Goal: Information Seeking & Learning: Learn about a topic

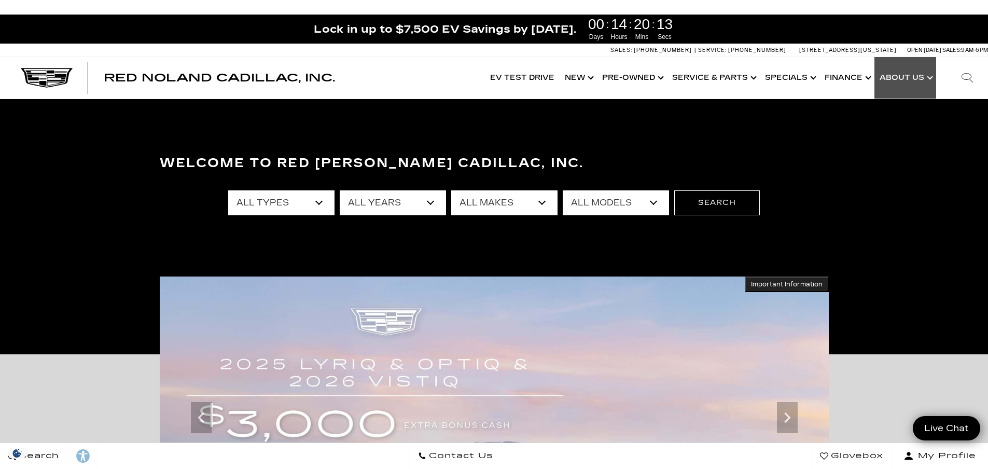
click at [927, 79] on link "Show About Us" at bounding box center [905, 77] width 62 height 41
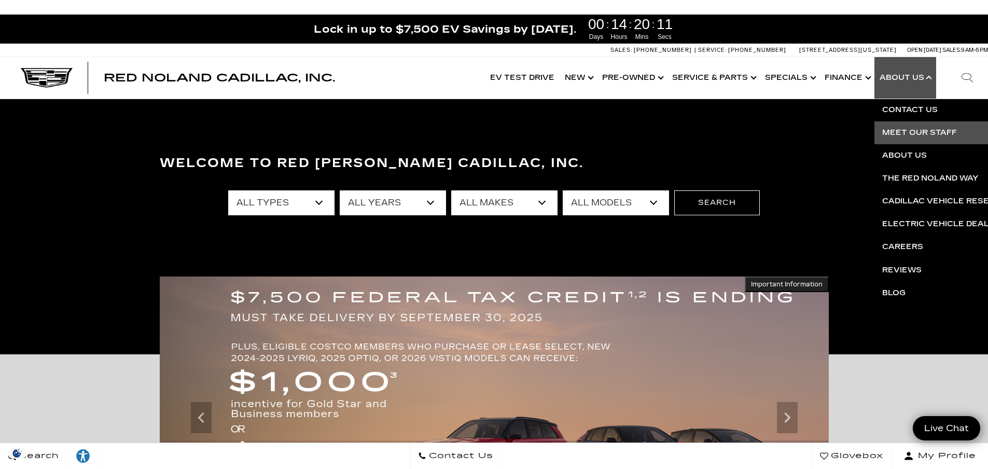
click at [927, 130] on link "Meet Our Staff" at bounding box center [999, 132] width 251 height 23
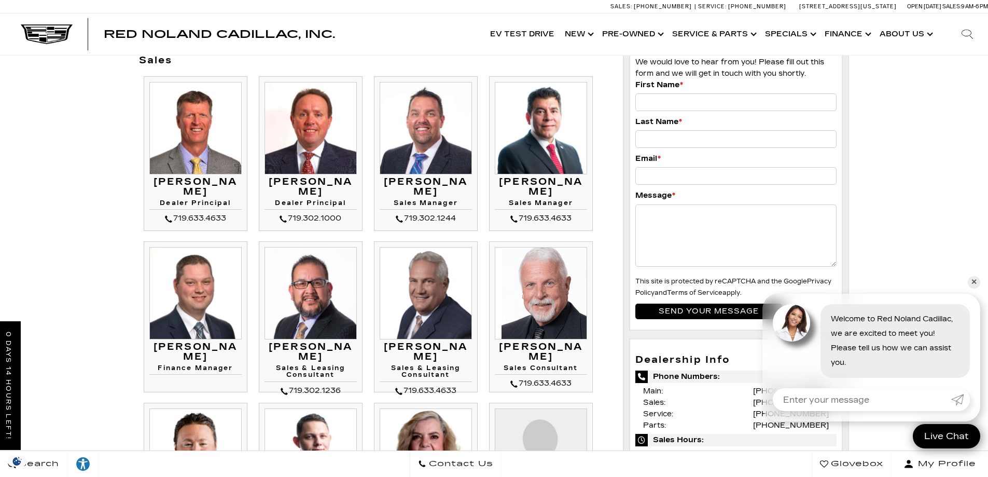
scroll to position [52, 0]
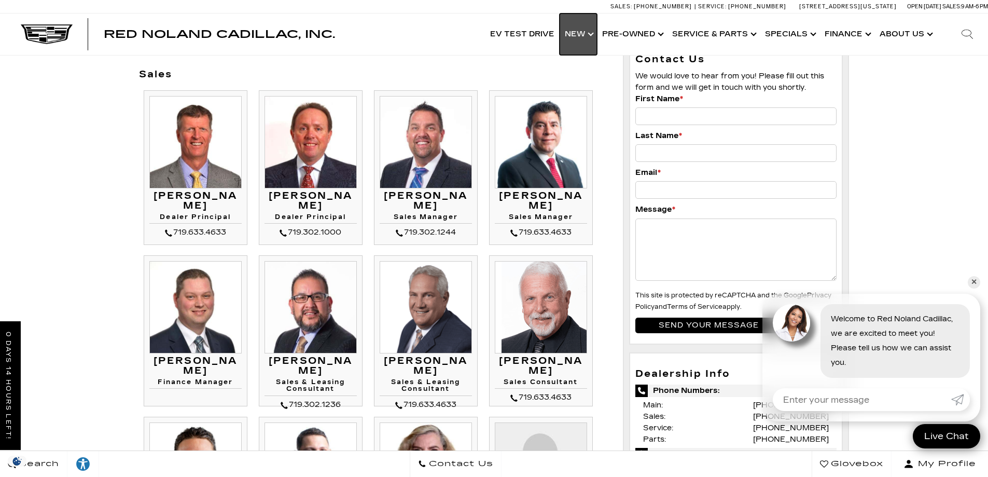
click at [597, 33] on link "Show New" at bounding box center [578, 33] width 37 height 41
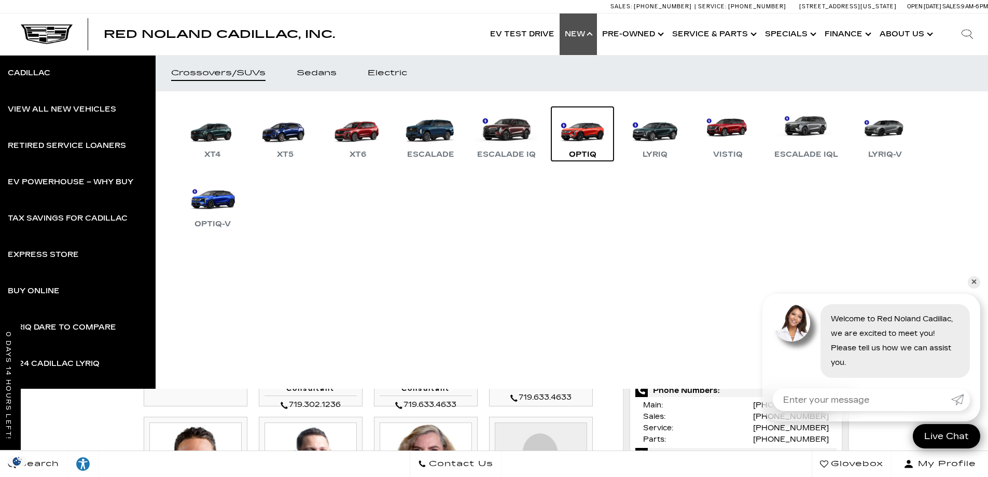
click at [592, 134] on link "OPTIQ" at bounding box center [582, 134] width 62 height 54
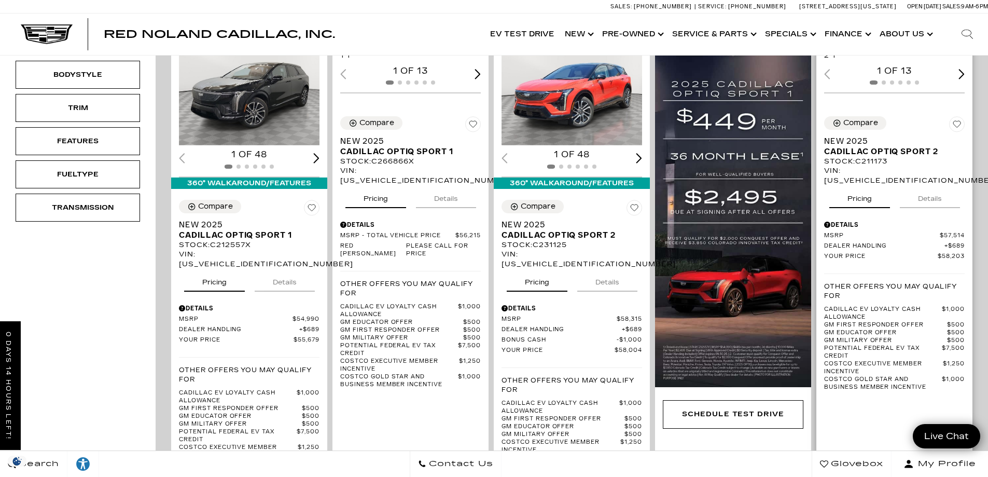
scroll to position [156, 0]
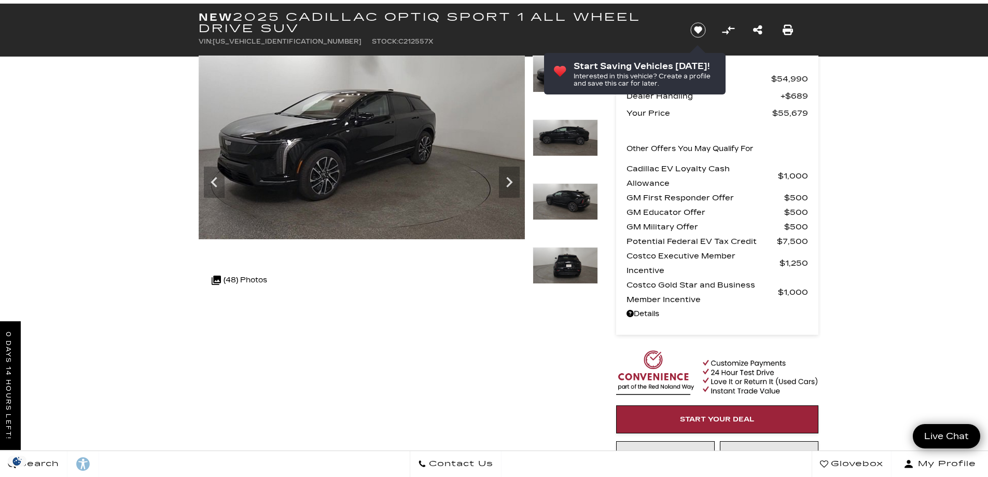
scroll to position [51, 0]
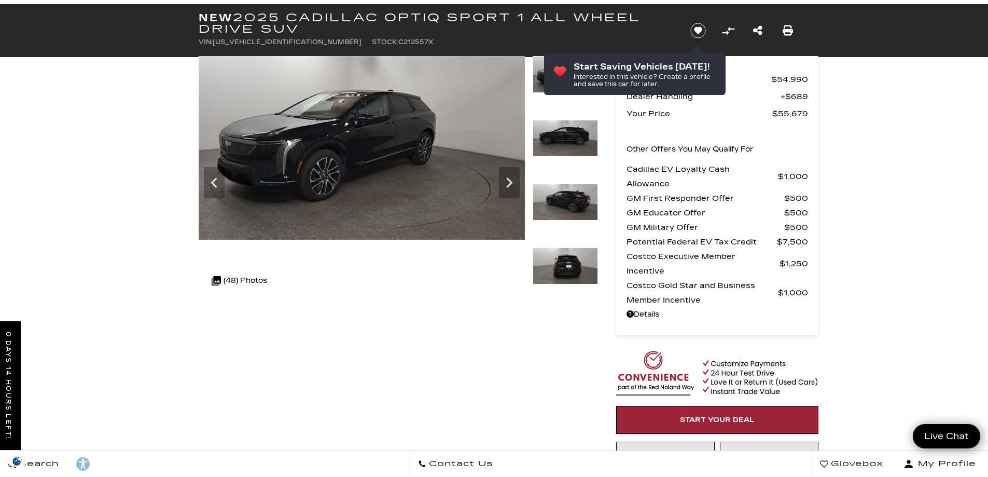
click at [567, 260] on img at bounding box center [565, 265] width 65 height 37
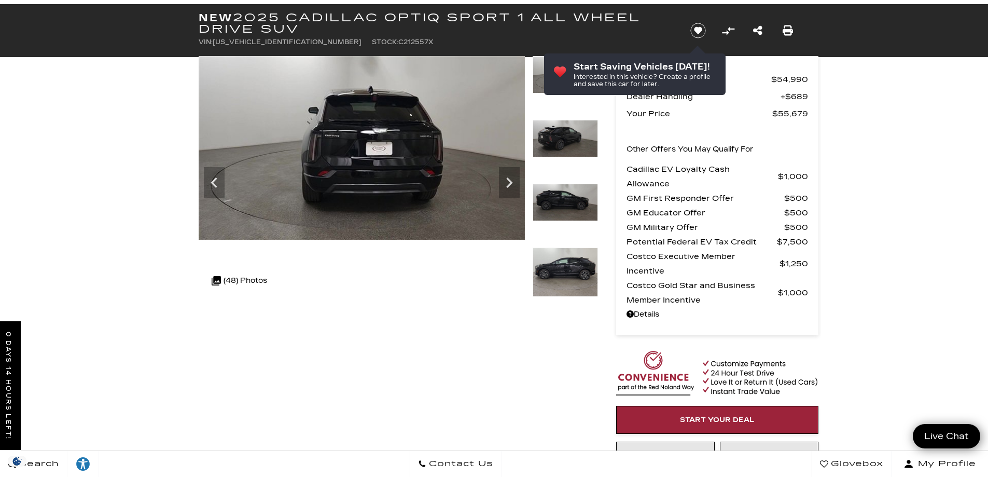
click at [566, 267] on img at bounding box center [565, 271] width 65 height 49
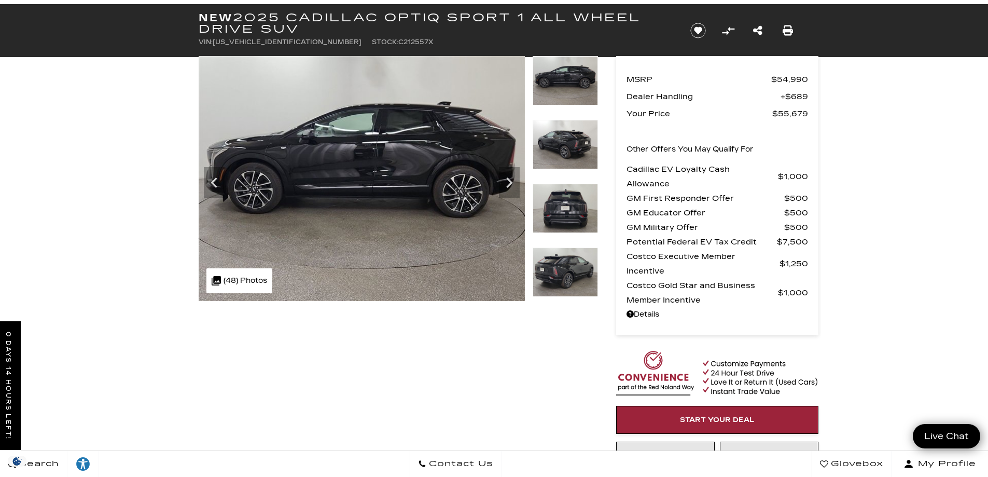
click at [566, 267] on img at bounding box center [565, 271] width 65 height 49
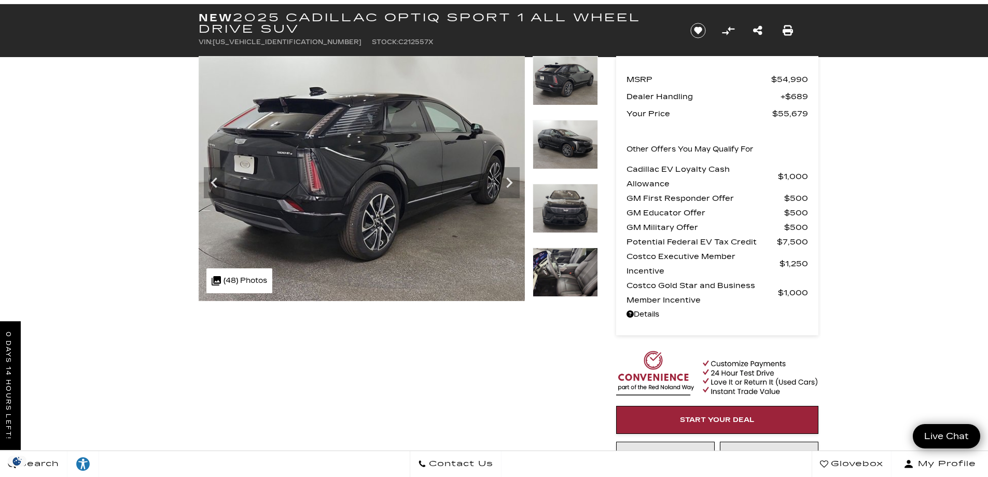
click at [566, 267] on img at bounding box center [565, 271] width 65 height 49
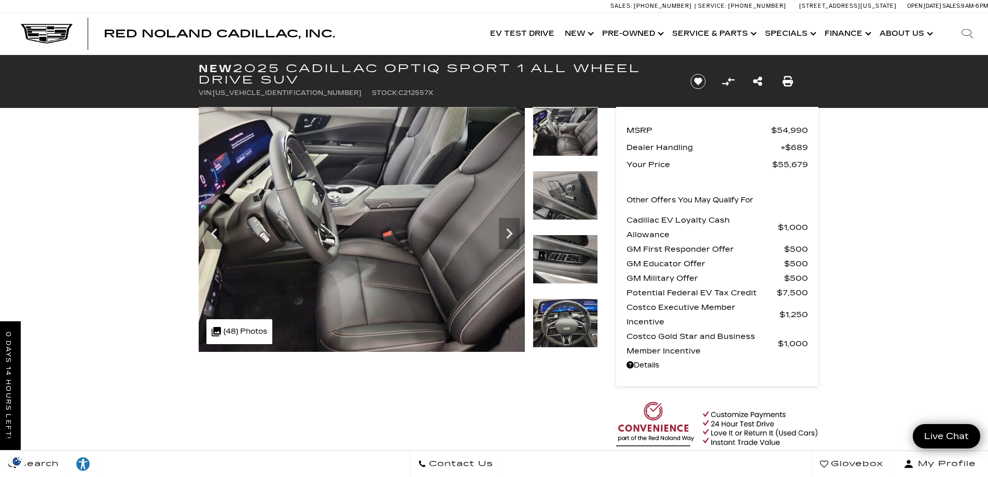
scroll to position [0, 0]
click at [510, 231] on icon "Next" at bounding box center [509, 234] width 21 height 21
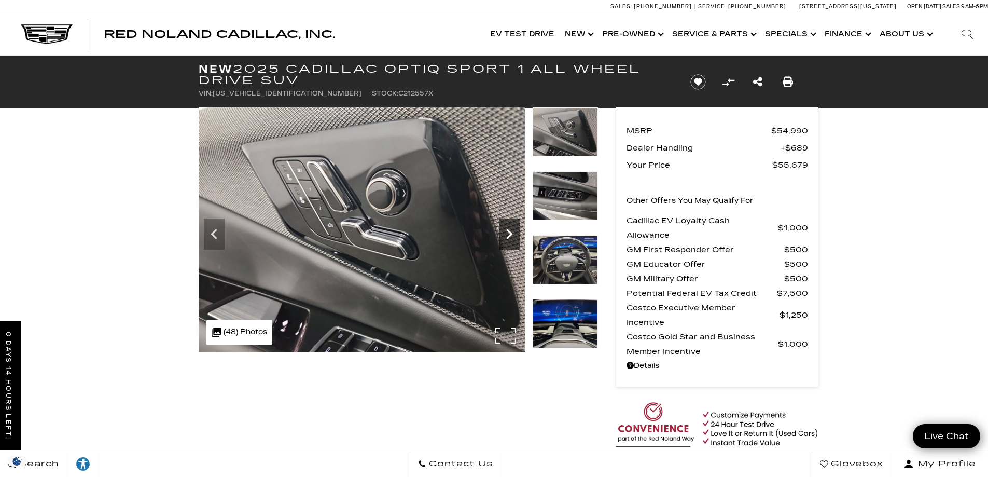
click at [510, 231] on icon "Next" at bounding box center [509, 234] width 21 height 21
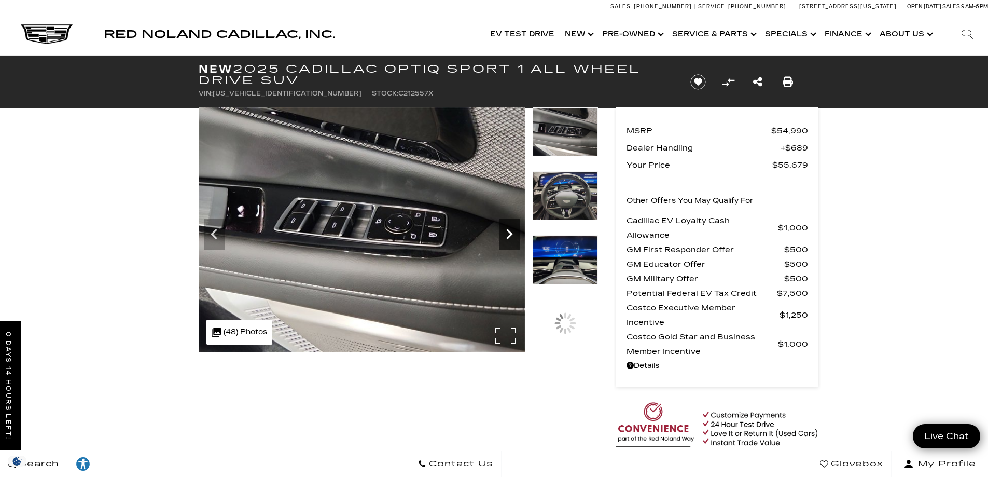
click at [510, 231] on icon "Next" at bounding box center [509, 234] width 21 height 21
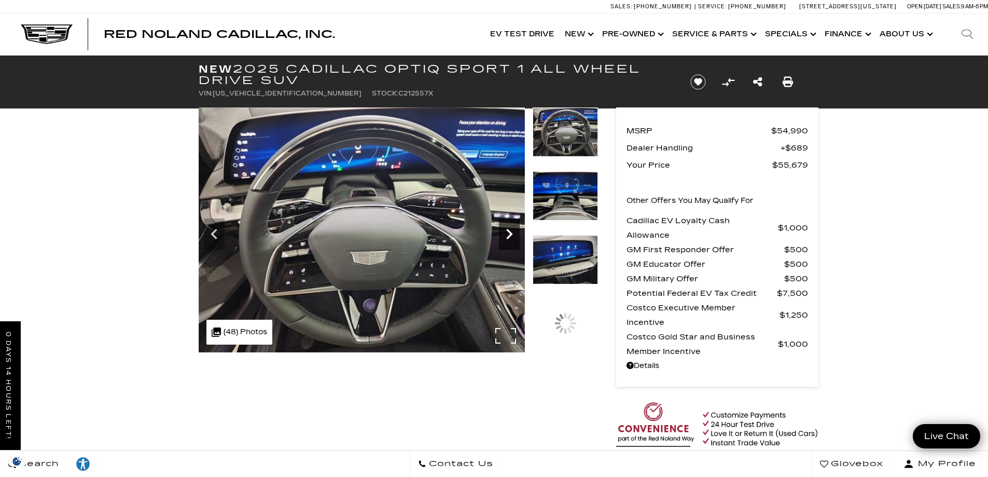
click at [510, 231] on icon "Next" at bounding box center [509, 234] width 21 height 21
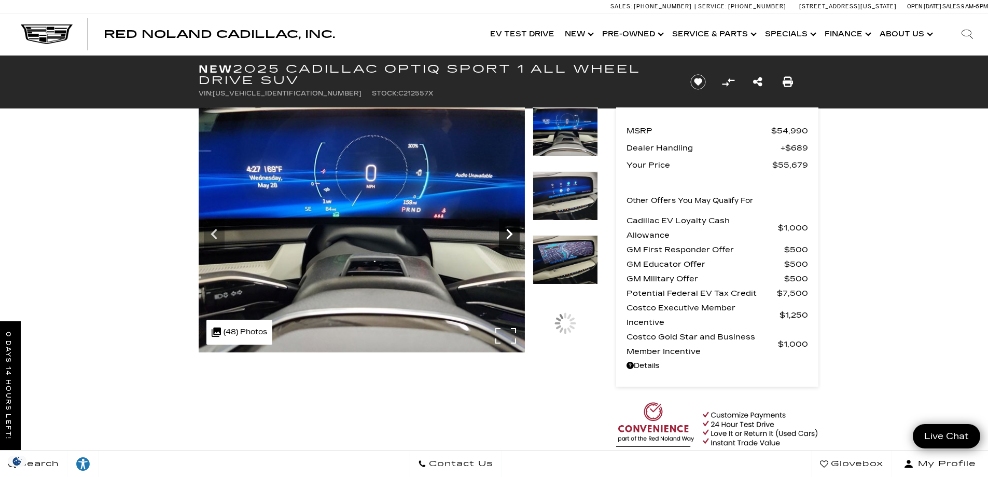
click at [510, 231] on icon "Next" at bounding box center [509, 234] width 21 height 21
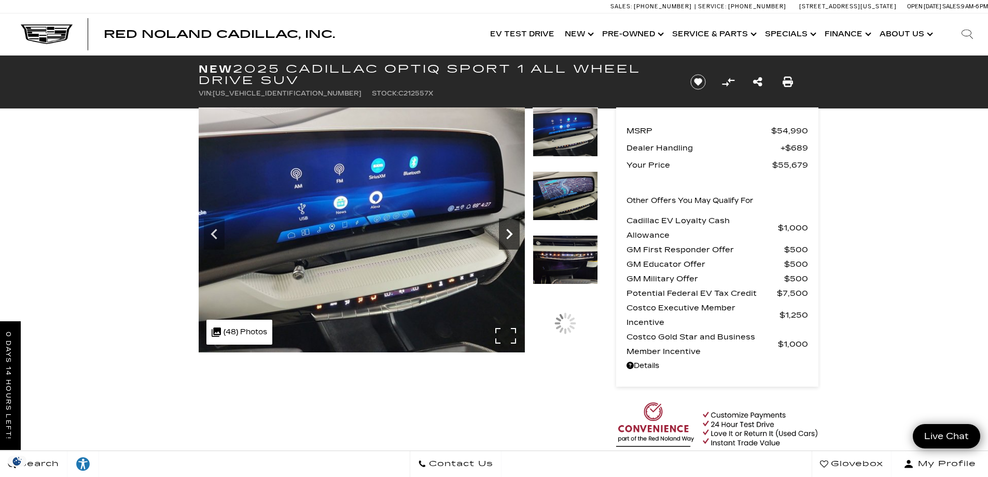
click at [510, 231] on icon "Next" at bounding box center [509, 234] width 21 height 21
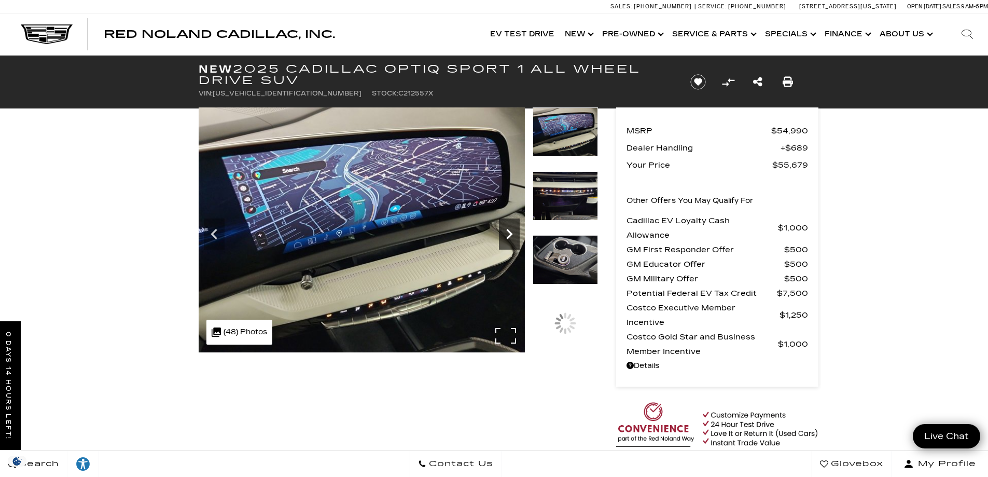
click at [510, 231] on icon "Next" at bounding box center [509, 234] width 21 height 21
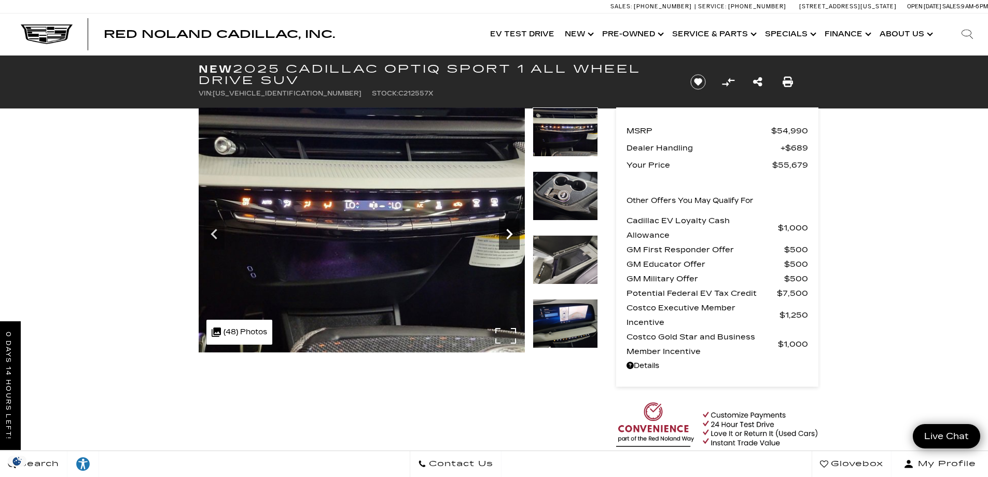
click at [510, 231] on icon "Next" at bounding box center [509, 234] width 21 height 21
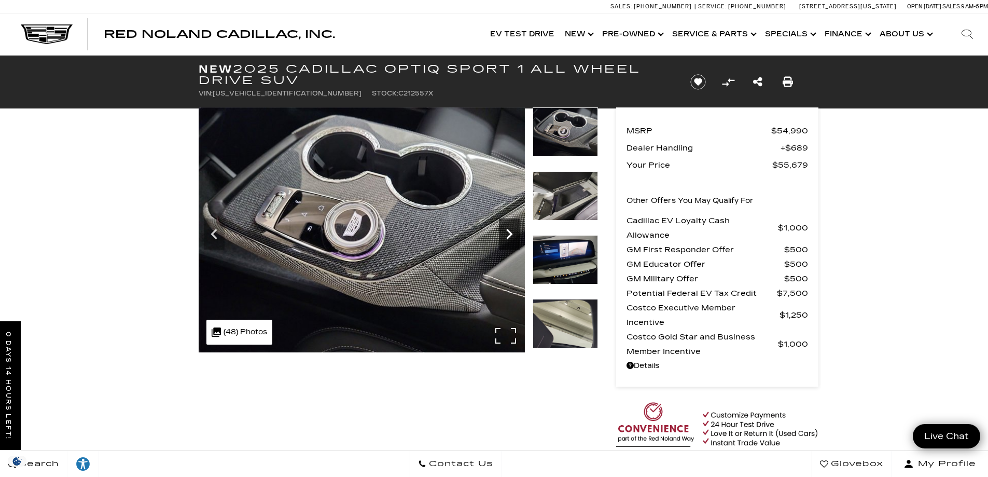
click at [510, 231] on icon "Next" at bounding box center [509, 234] width 21 height 21
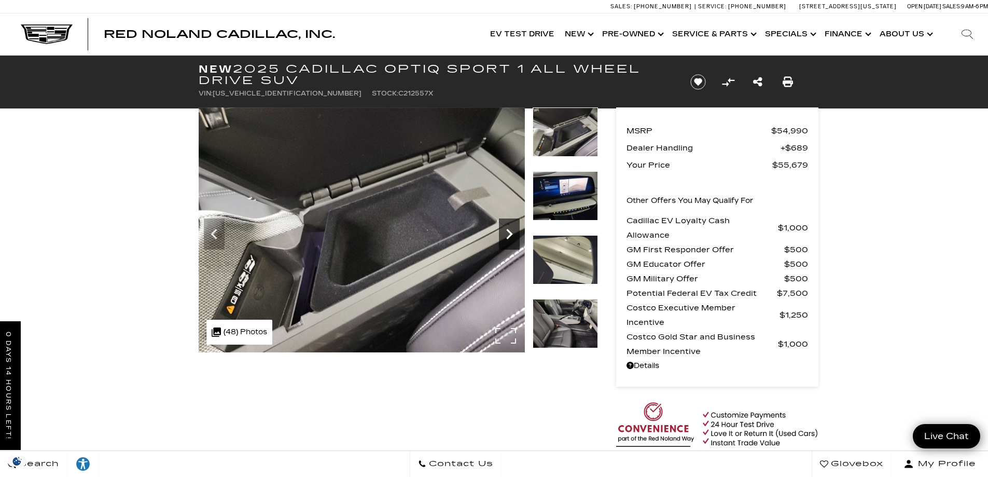
click at [510, 231] on icon "Next" at bounding box center [509, 234] width 21 height 21
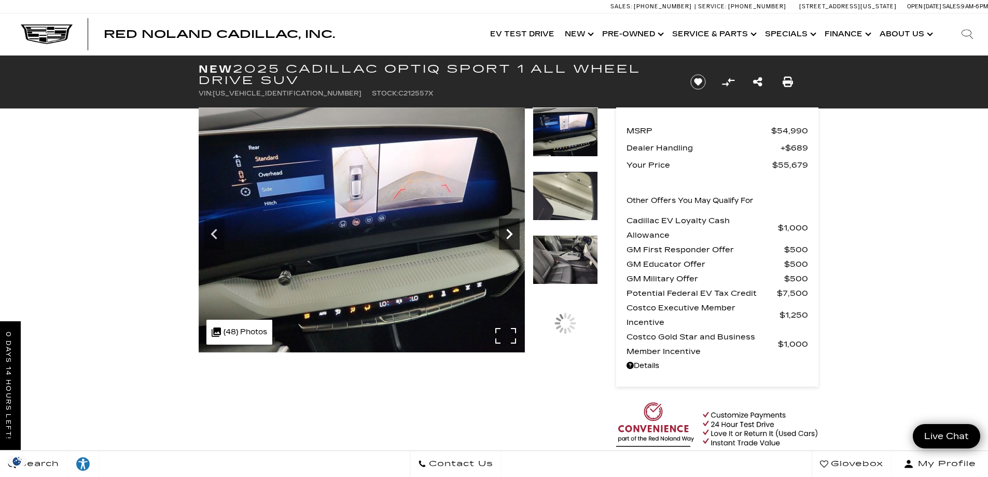
click at [510, 231] on icon "Next" at bounding box center [509, 234] width 21 height 21
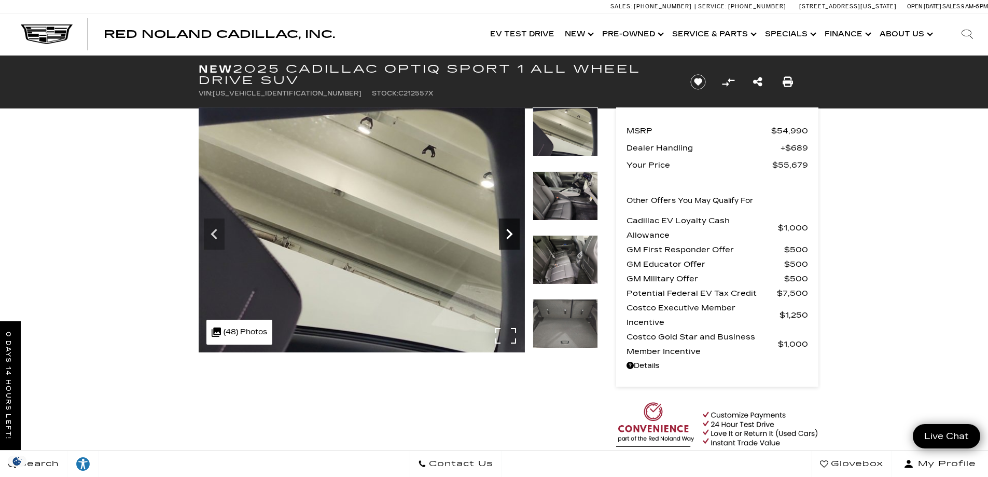
click at [510, 231] on icon "Next" at bounding box center [509, 234] width 21 height 21
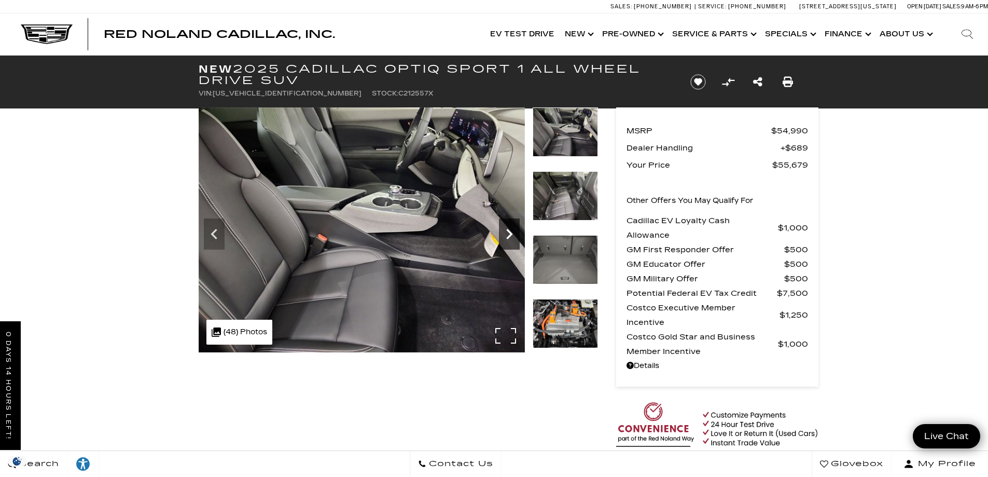
click at [510, 231] on icon "Next" at bounding box center [509, 234] width 21 height 21
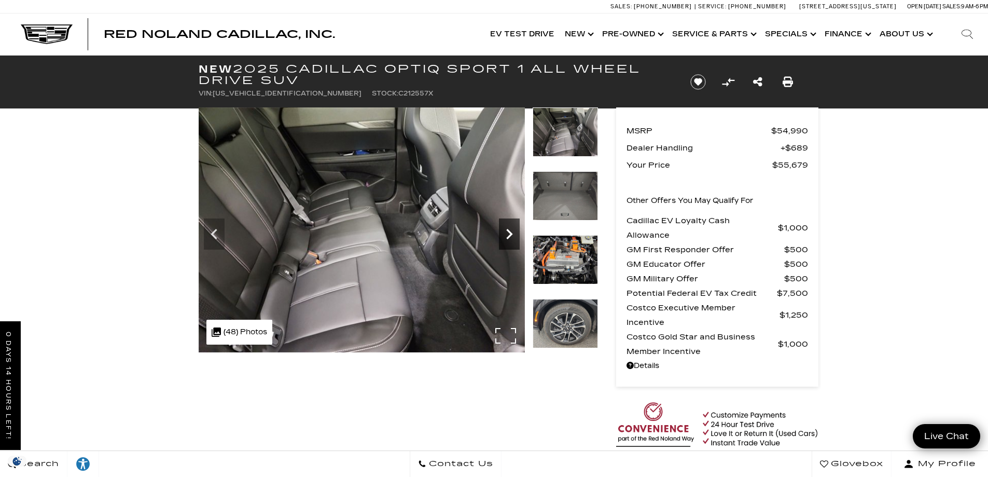
click at [510, 231] on icon "Next" at bounding box center [509, 234] width 21 height 21
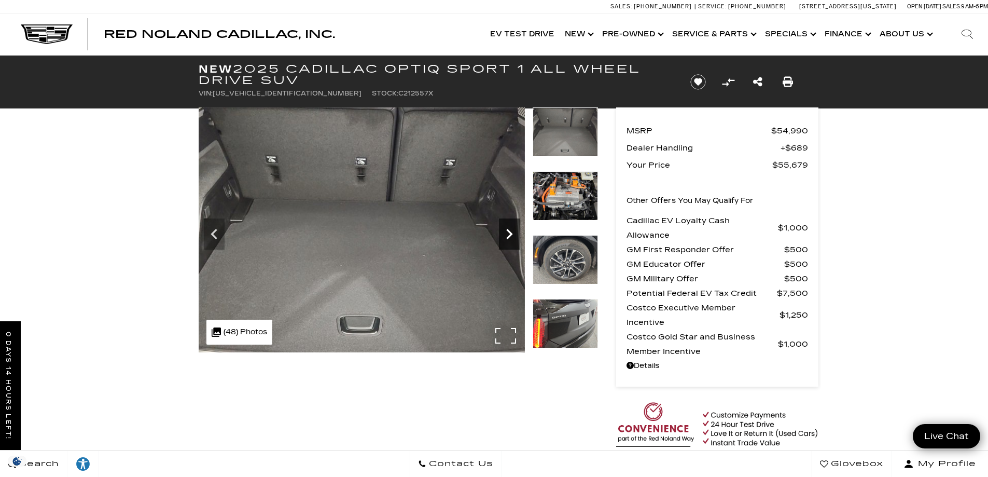
click at [510, 231] on icon "Next" at bounding box center [509, 234] width 21 height 21
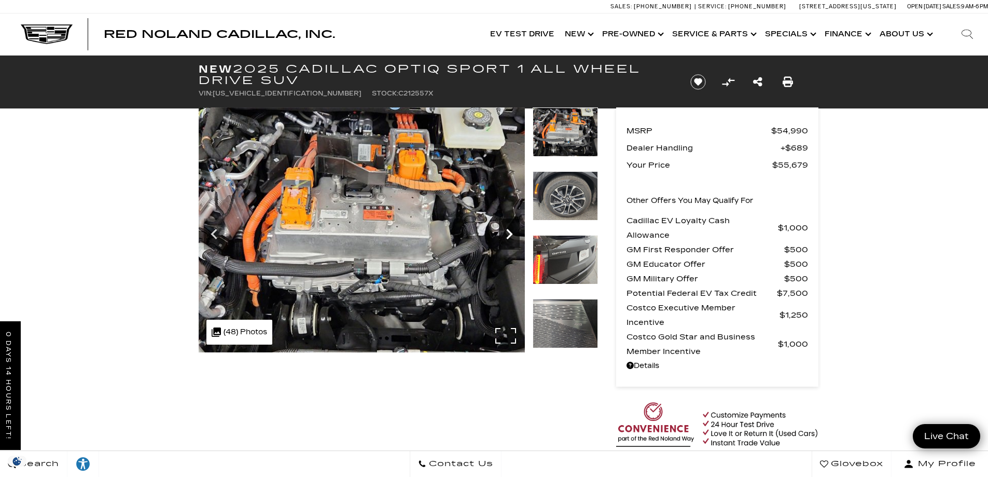
click at [510, 231] on icon "Next" at bounding box center [509, 234] width 21 height 21
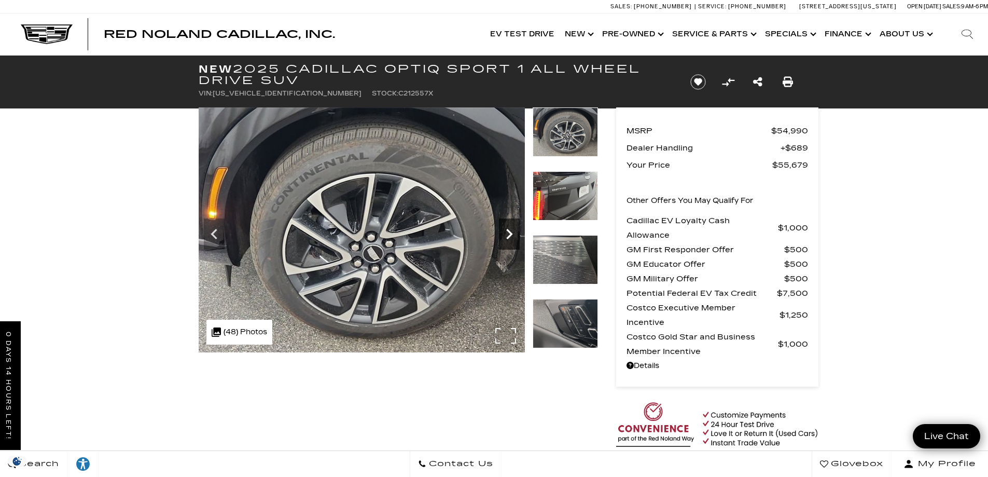
click at [510, 231] on icon "Next" at bounding box center [509, 234] width 21 height 21
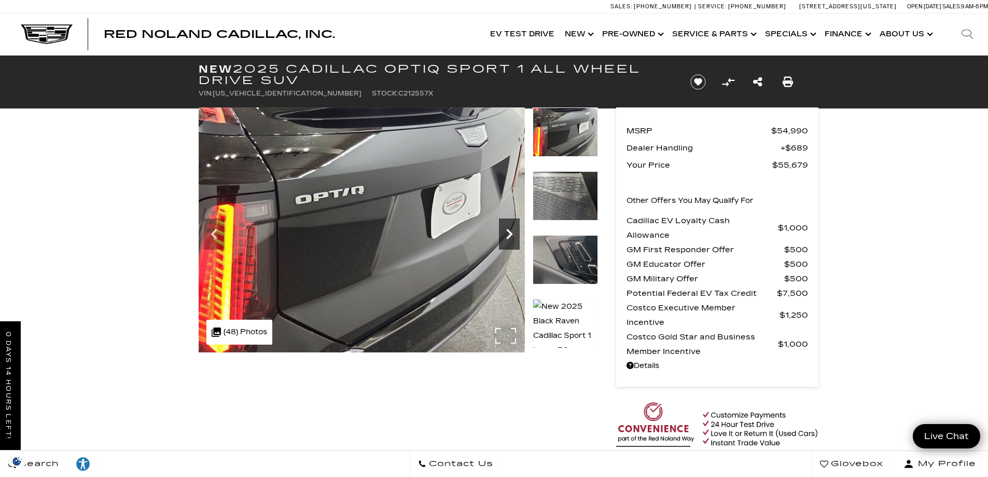
click at [510, 231] on icon "Next" at bounding box center [509, 234] width 21 height 21
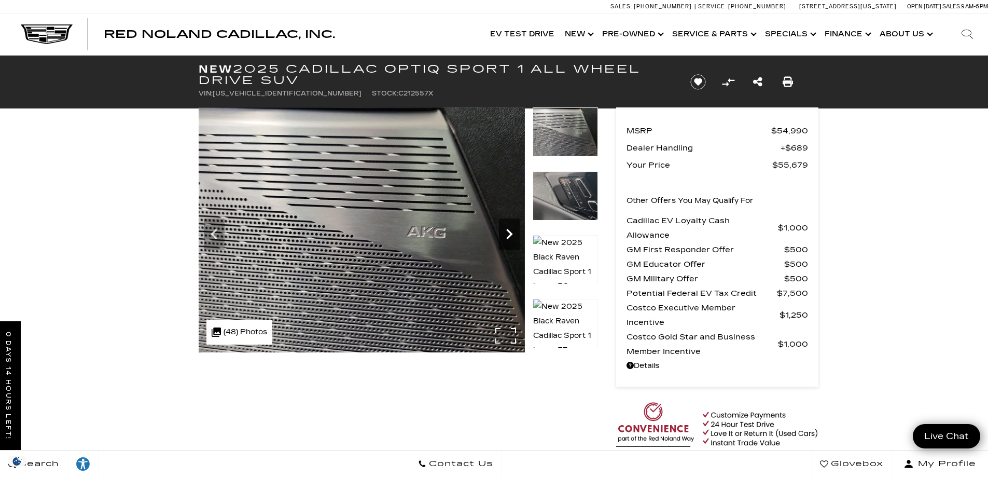
click at [510, 231] on icon "Next" at bounding box center [509, 234] width 21 height 21
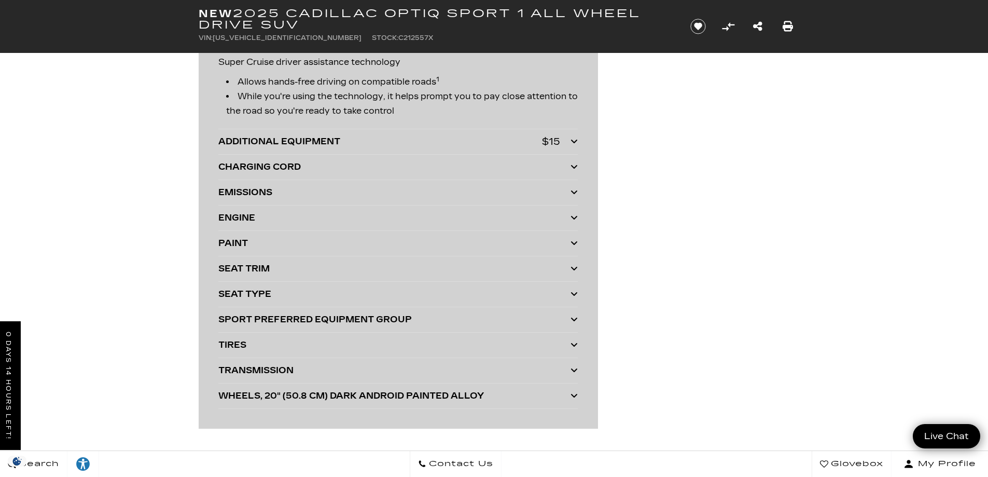
scroll to position [2230, 0]
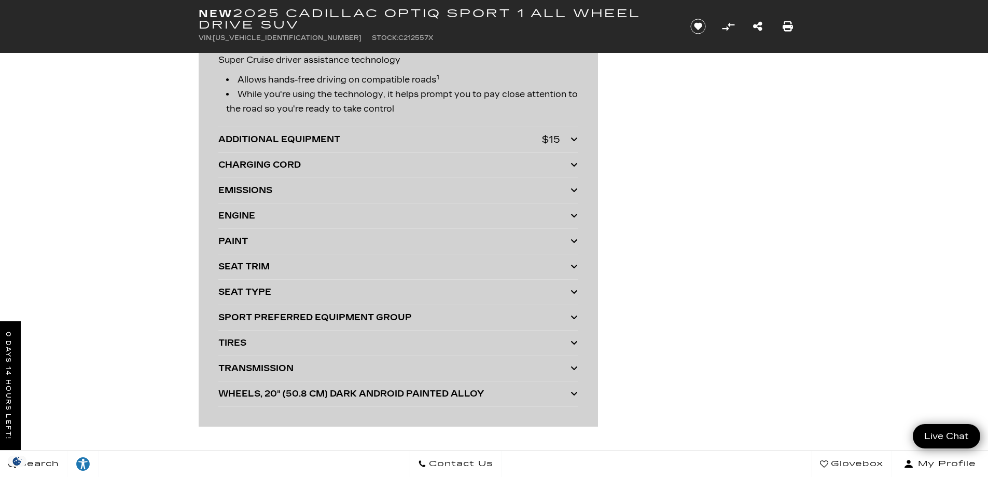
click at [292, 196] on div "EMISSIONS" at bounding box center [394, 190] width 352 height 15
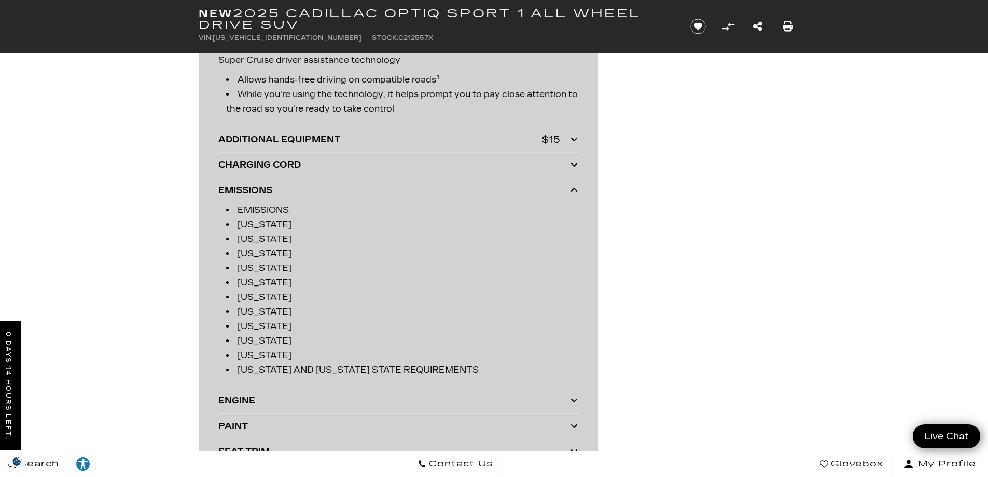
click at [292, 196] on div "EMISSIONS" at bounding box center [394, 190] width 352 height 15
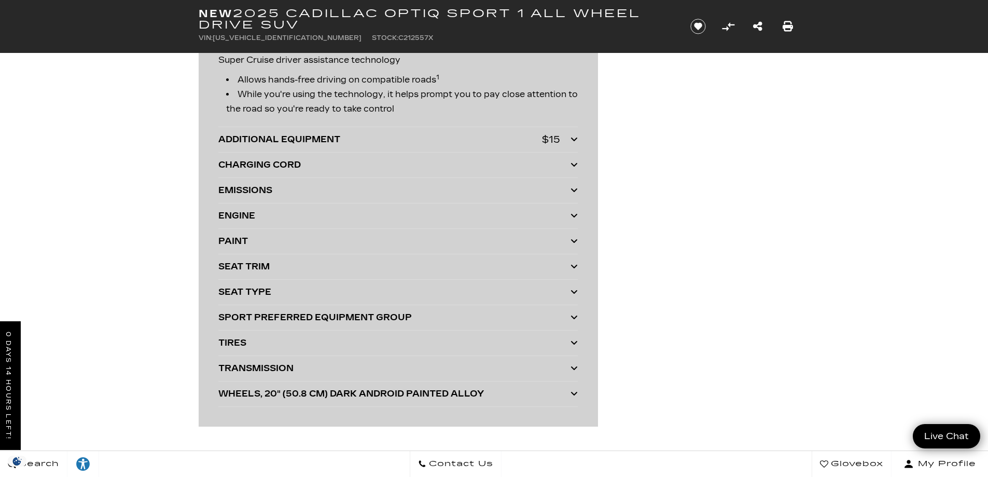
click at [292, 196] on div "EMISSIONS" at bounding box center [394, 190] width 352 height 15
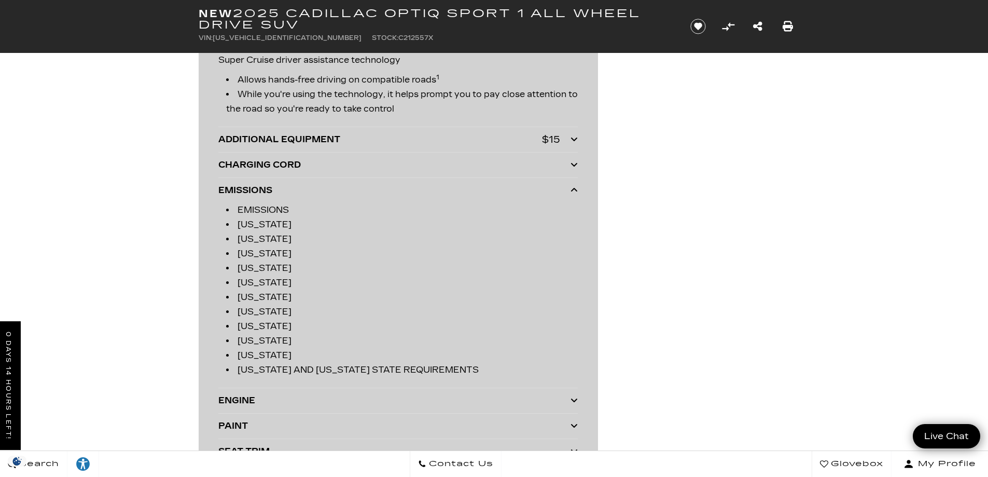
click at [292, 196] on div "EMISSIONS" at bounding box center [394, 190] width 352 height 15
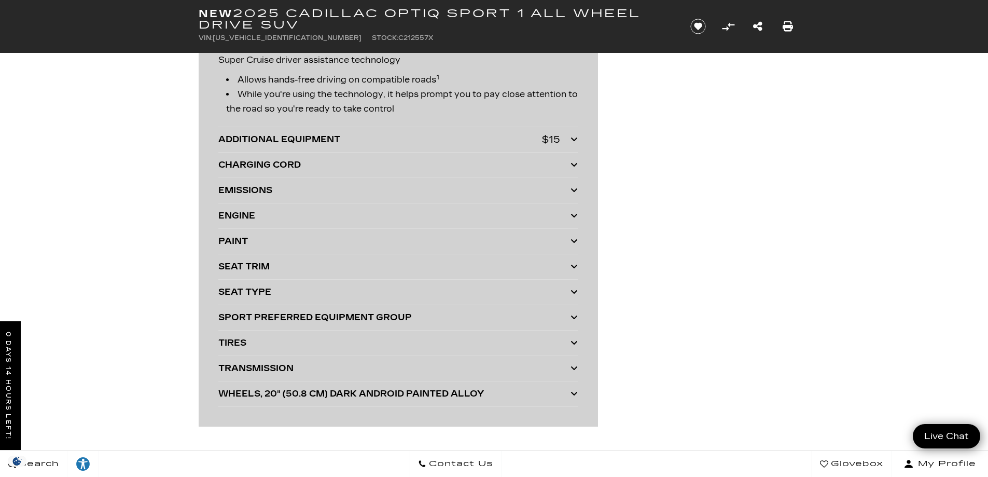
click at [292, 217] on div "ENGINE" at bounding box center [394, 215] width 352 height 15
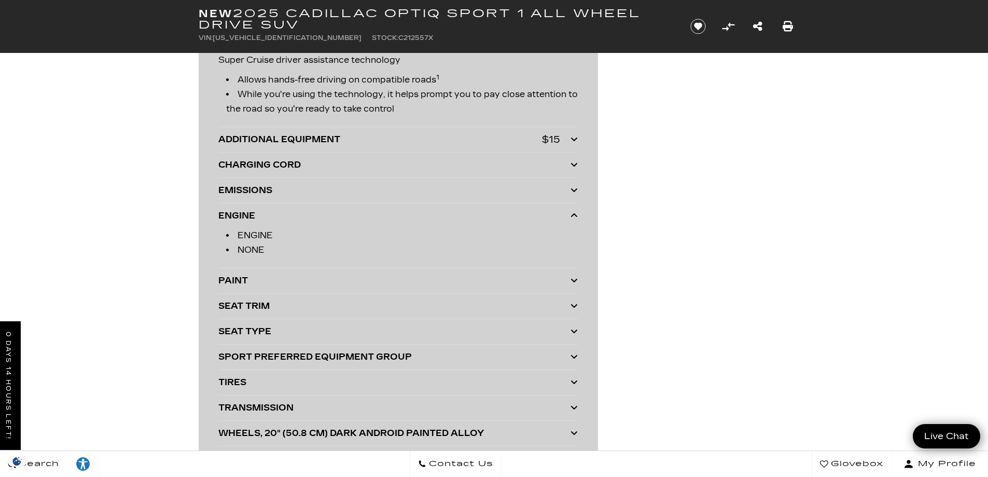
click at [292, 217] on div "ENGINE" at bounding box center [394, 215] width 352 height 15
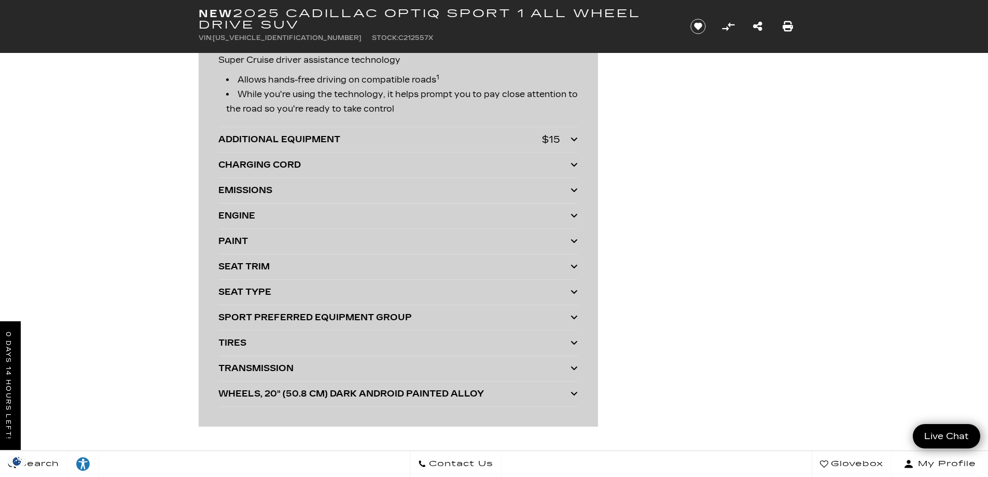
click at [292, 268] on div "SEAT TRIM" at bounding box center [394, 266] width 352 height 15
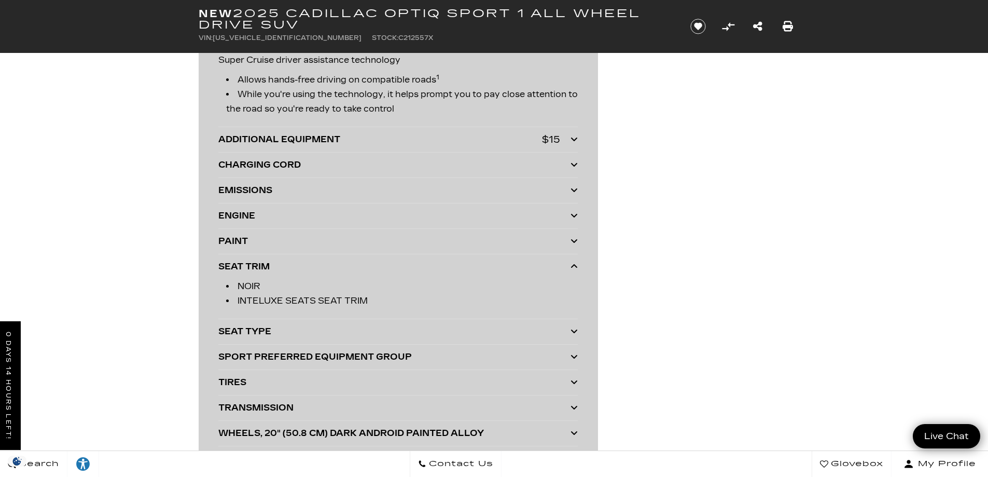
click at [292, 268] on div "SEAT TRIM" at bounding box center [394, 266] width 352 height 15
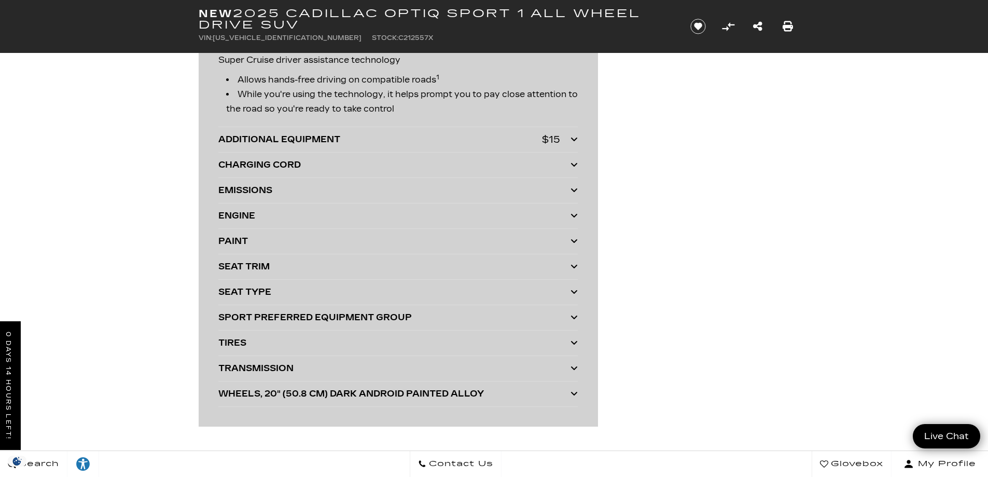
click at [290, 295] on div "SEAT TYPE" at bounding box center [394, 292] width 352 height 15
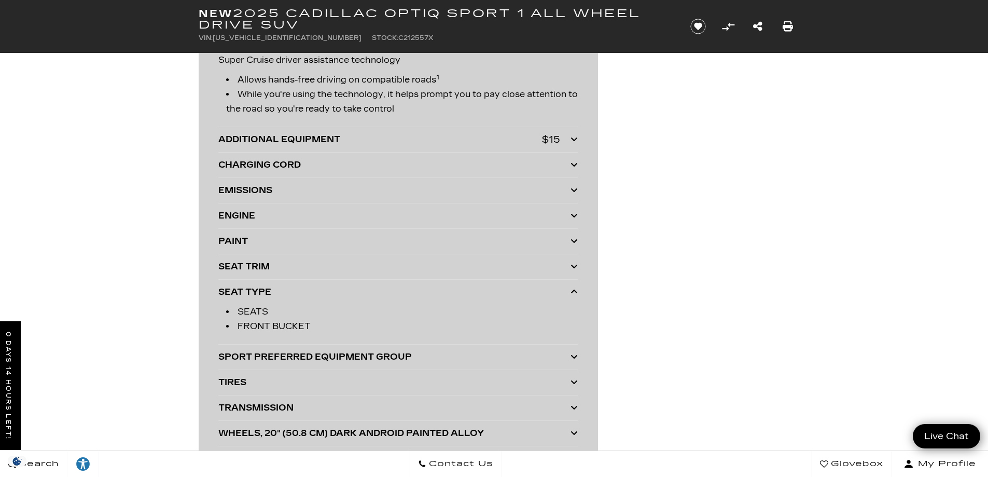
click at [290, 295] on div "SEAT TYPE" at bounding box center [394, 292] width 352 height 15
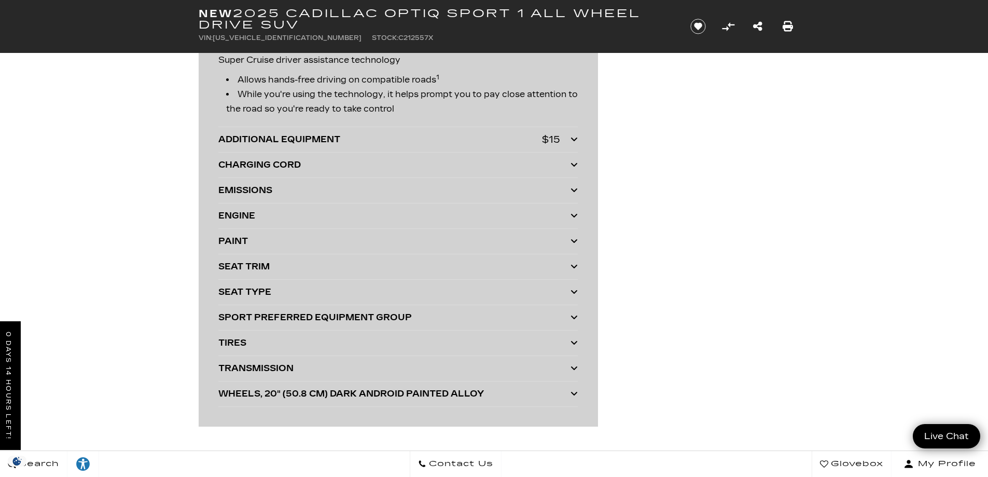
click at [290, 318] on div "SPORT PREFERRED EQUIPMENT GROUP" at bounding box center [394, 317] width 352 height 15
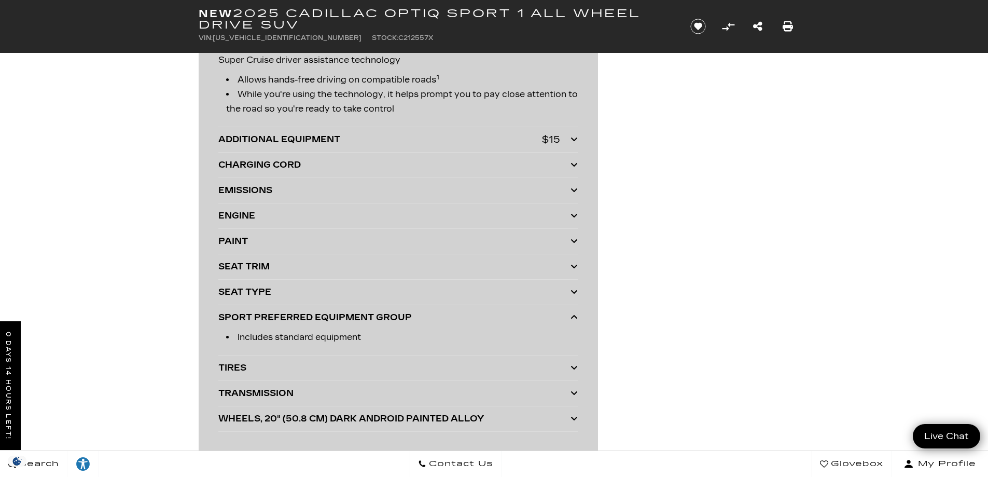
click at [290, 318] on div "SPORT PREFERRED EQUIPMENT GROUP" at bounding box center [394, 317] width 352 height 15
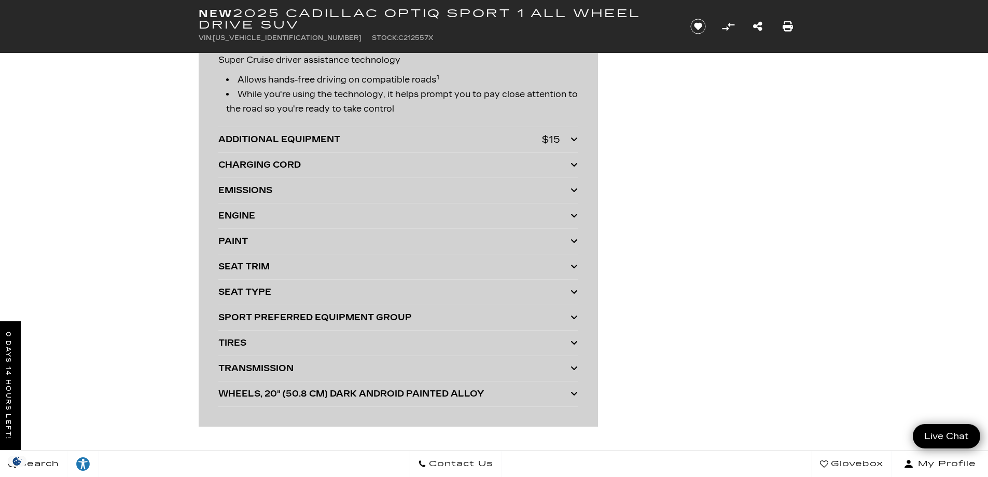
click at [287, 342] on div "TIRES" at bounding box center [394, 343] width 352 height 15
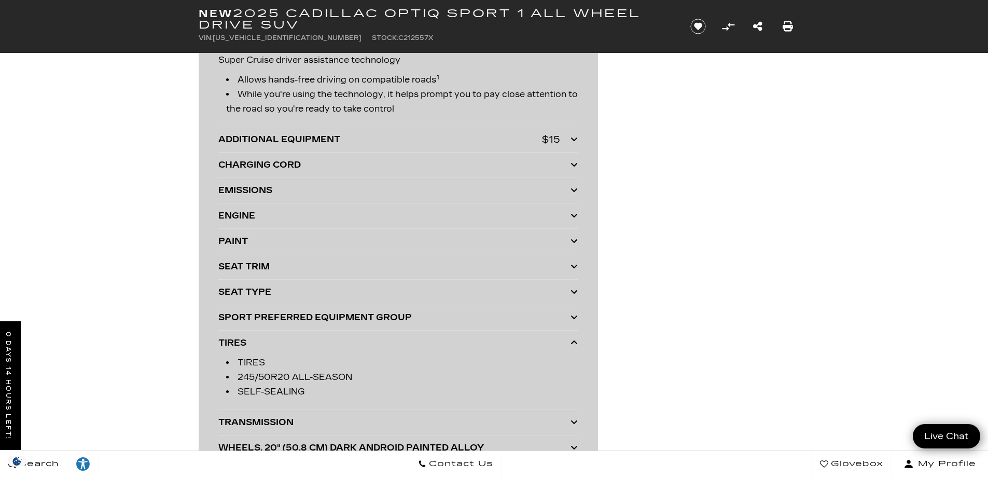
click at [287, 342] on div "TIRES" at bounding box center [394, 343] width 352 height 15
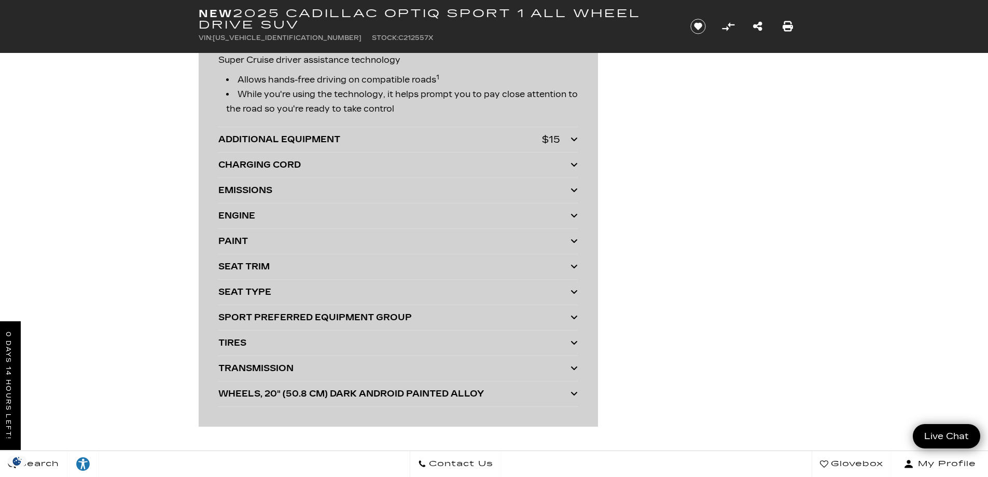
click at [288, 369] on div "TRANSMISSION" at bounding box center [394, 368] width 352 height 15
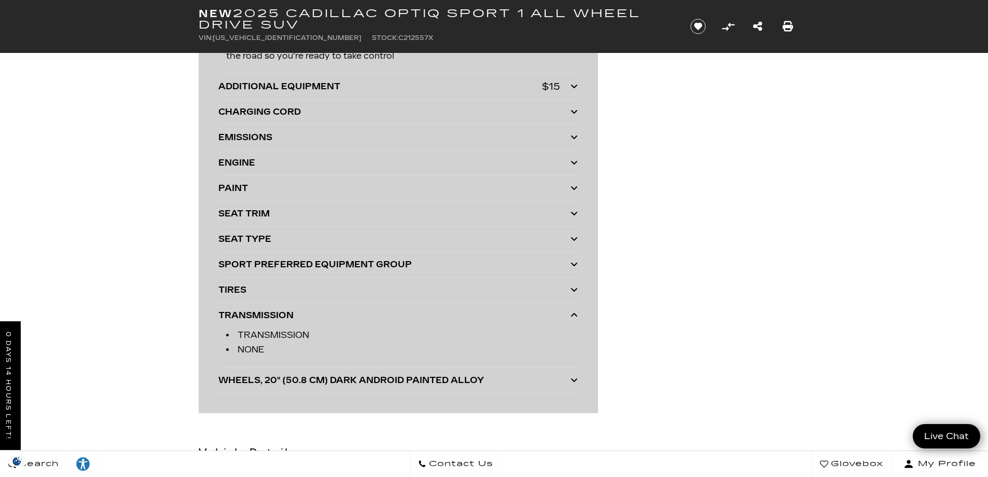
scroll to position [2334, 0]
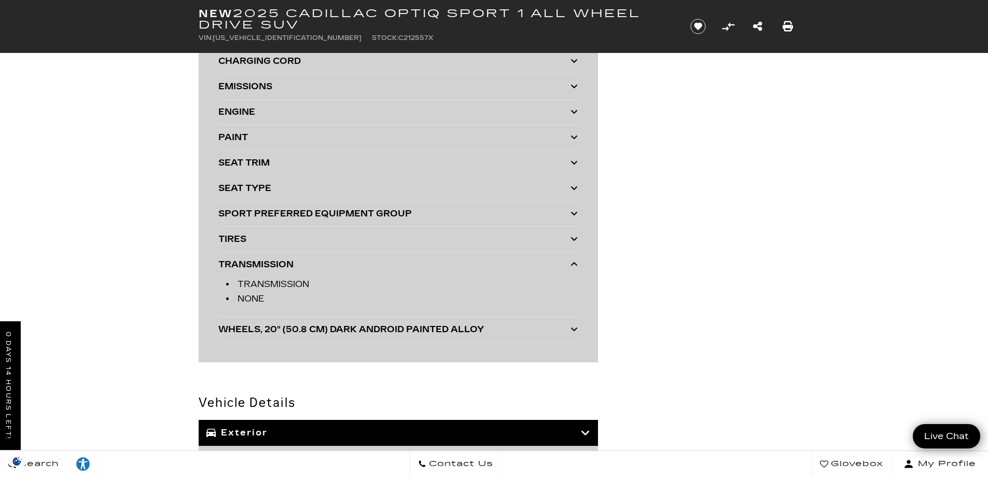
click at [315, 262] on div "TRANSMISSION" at bounding box center [394, 264] width 352 height 15
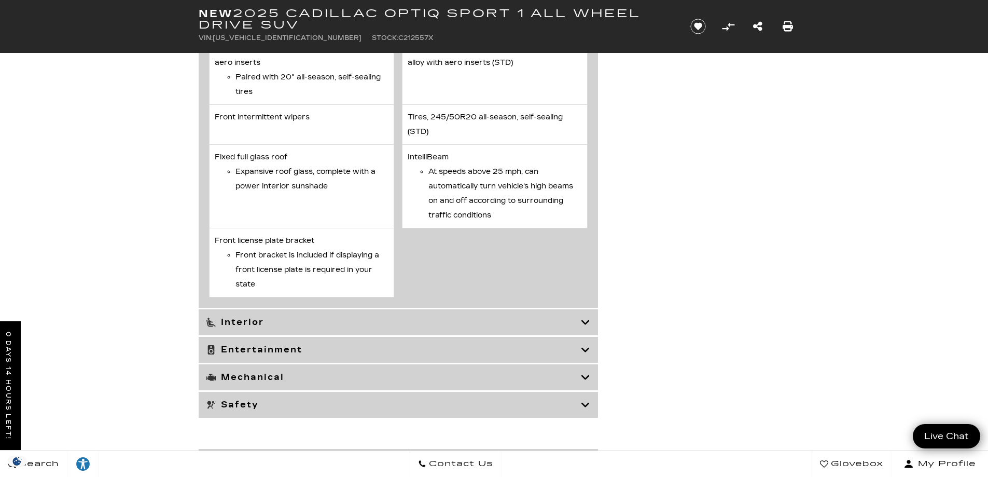
scroll to position [3578, 0]
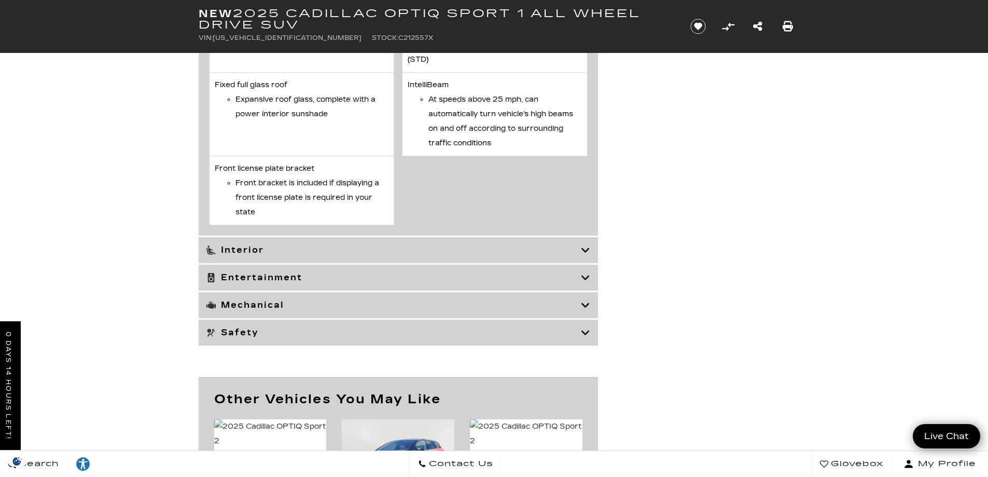
click at [323, 283] on h3 "Entertainment" at bounding box center [393, 277] width 374 height 10
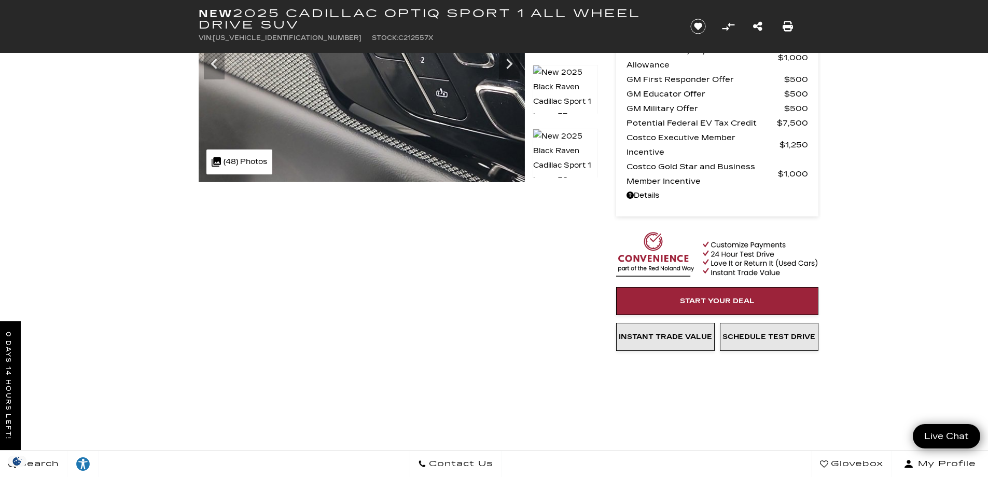
scroll to position [0, 0]
